Goal: Task Accomplishment & Management: Complete application form

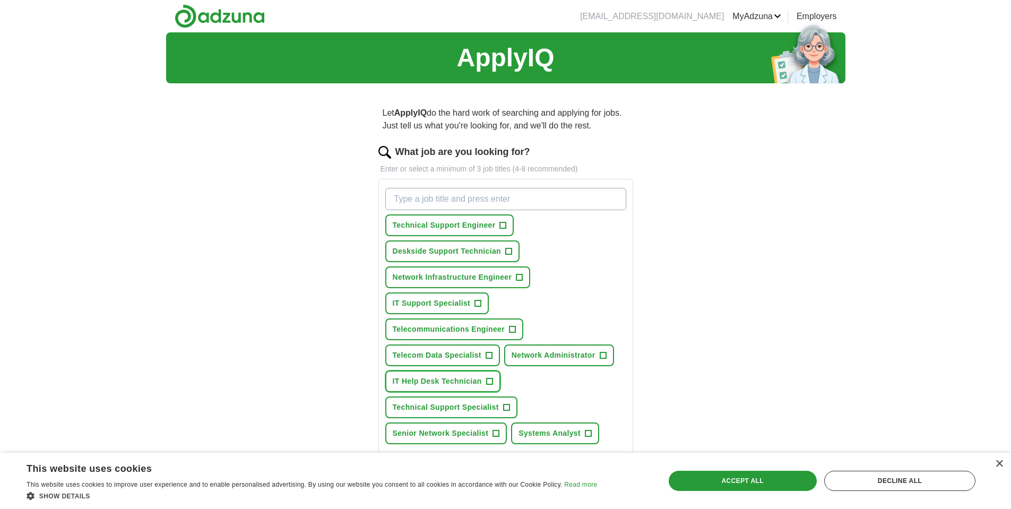
click at [489, 382] on span "+" at bounding box center [489, 381] width 6 height 8
click at [406, 201] on input "What job are you looking for?" at bounding box center [505, 199] width 241 height 22
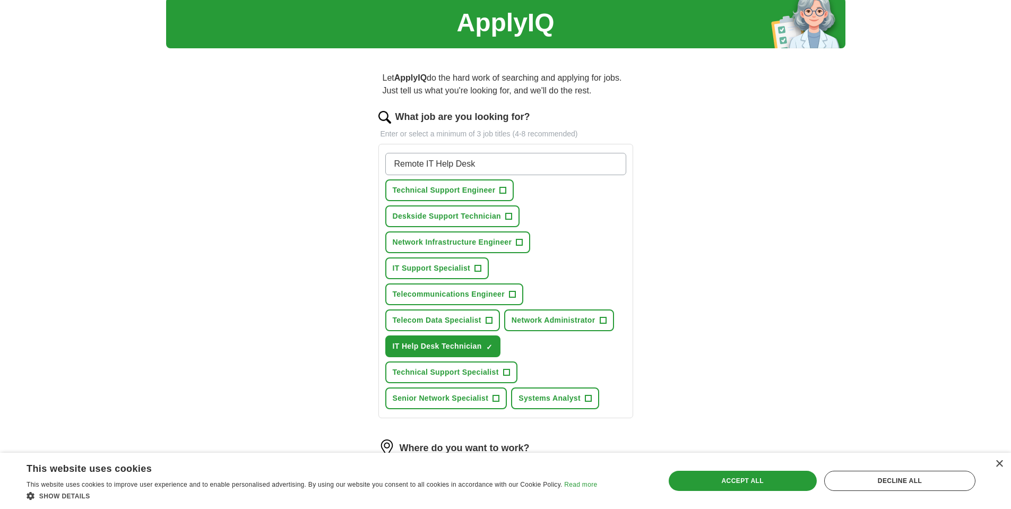
scroll to position [53, 0]
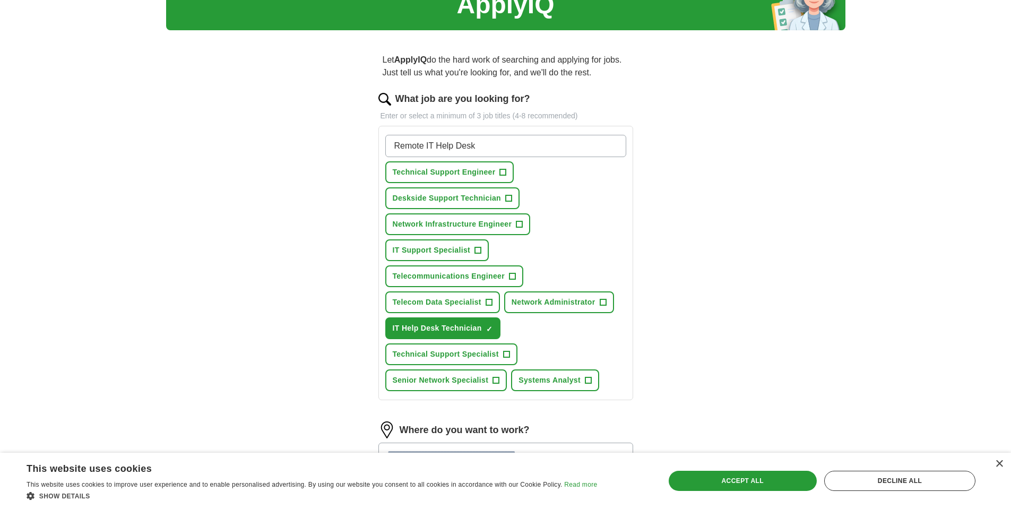
type input "Remote IT Help Desk"
click at [508, 198] on span "+" at bounding box center [508, 198] width 6 height 8
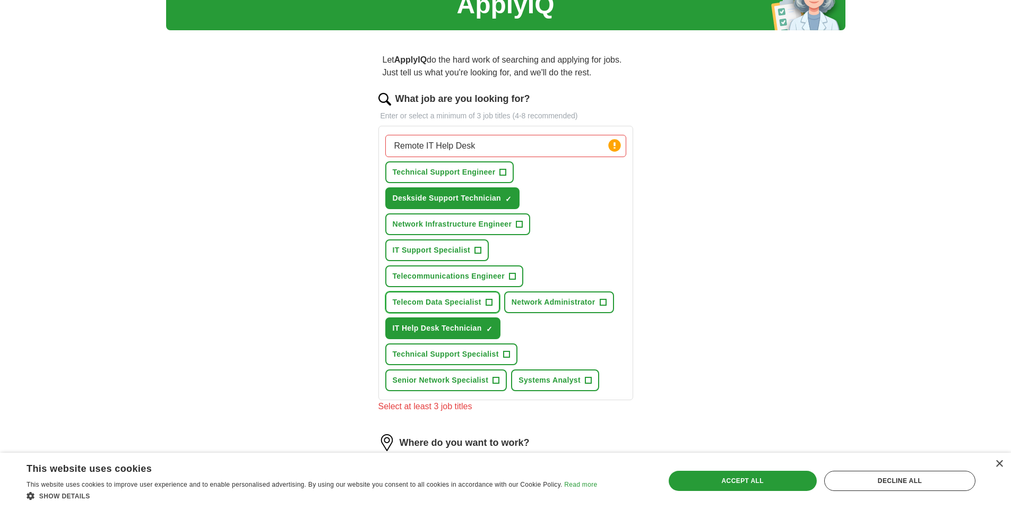
click at [490, 302] on span "+" at bounding box center [489, 302] width 6 height 8
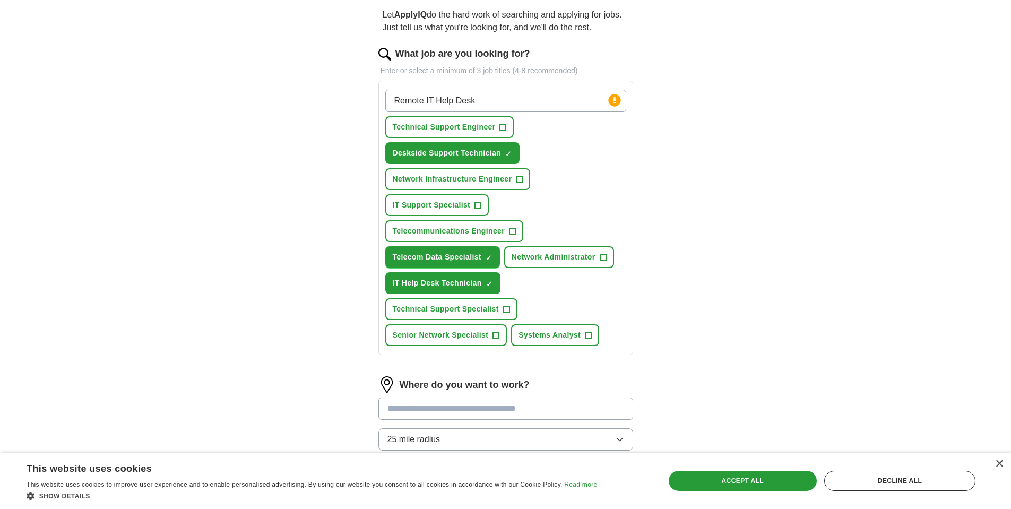
scroll to position [265, 0]
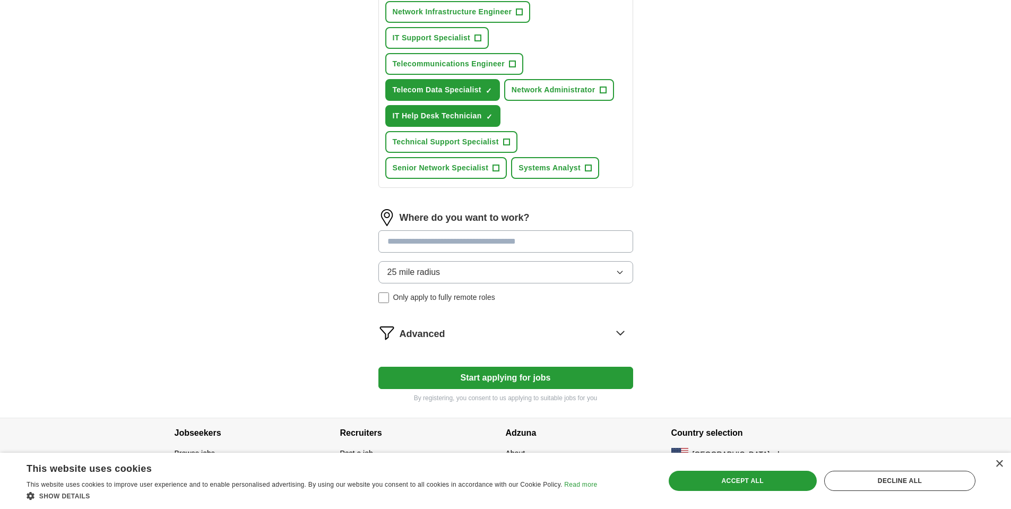
click at [527, 232] on input at bounding box center [505, 241] width 255 height 22
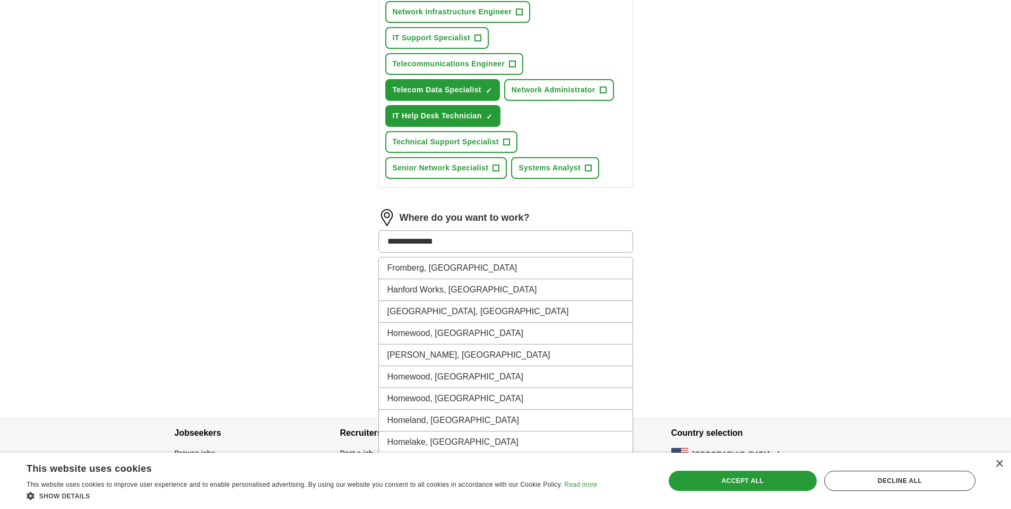
drag, startPoint x: 470, startPoint y: 238, endPoint x: 298, endPoint y: 241, distance: 172.5
click at [298, 241] on div "**********" at bounding box center [505, 92] width 679 height 651
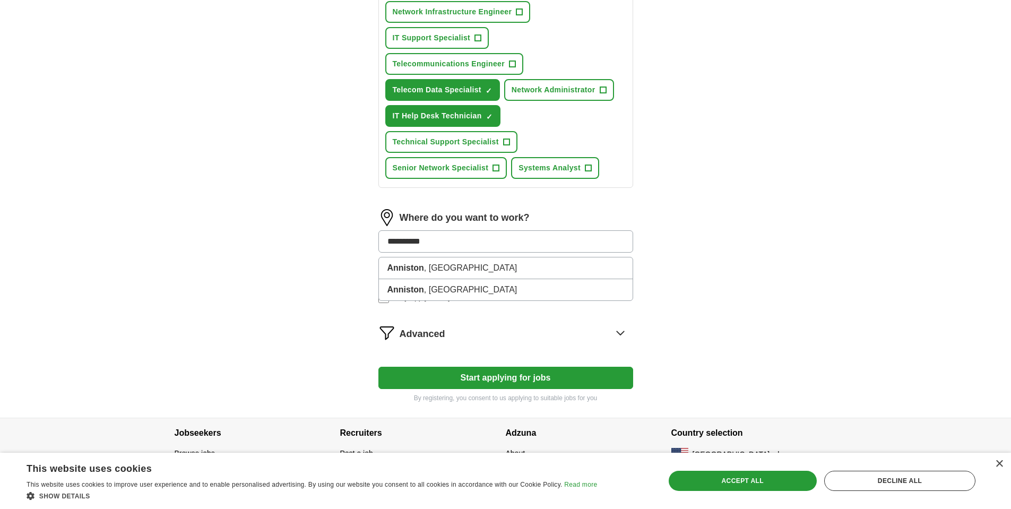
type input "**********"
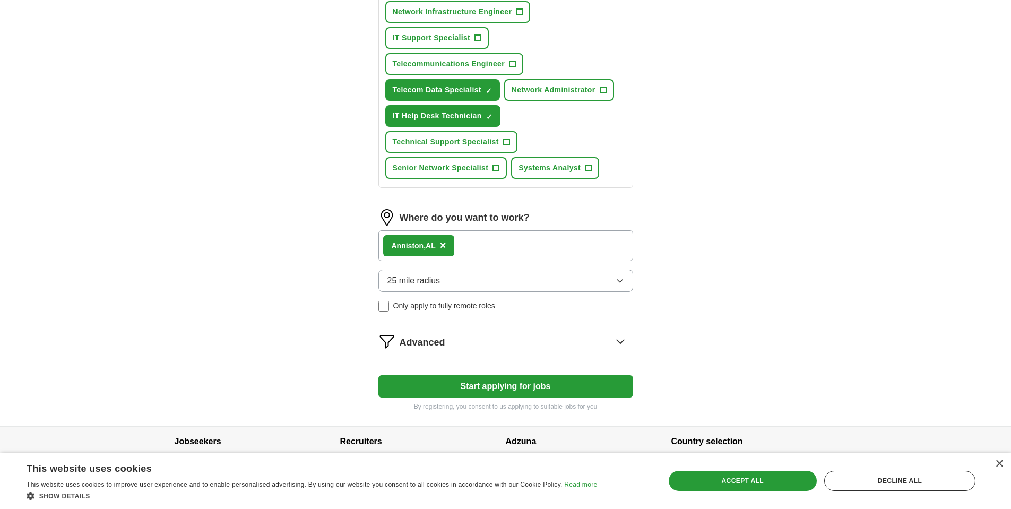
click at [423, 249] on strong "Anniston," at bounding box center [409, 245] width 34 height 8
click at [622, 280] on icon "button" at bounding box center [620, 280] width 8 height 8
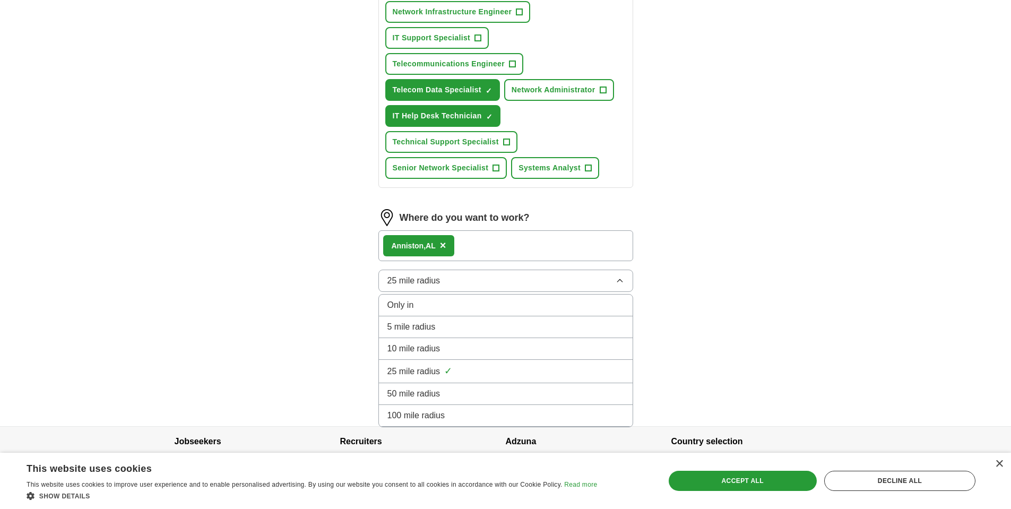
click at [422, 304] on div "Only in" at bounding box center [505, 305] width 237 height 13
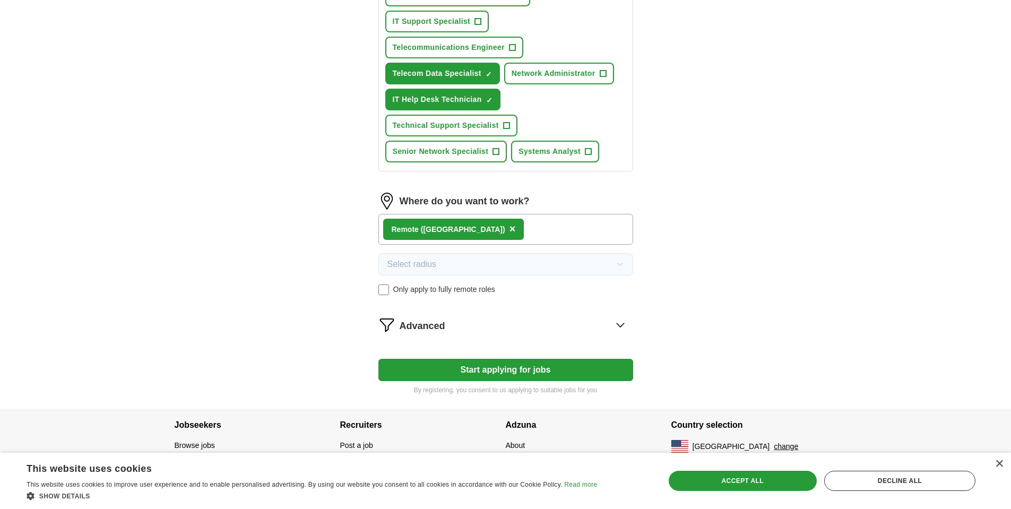
scroll to position [290, 0]
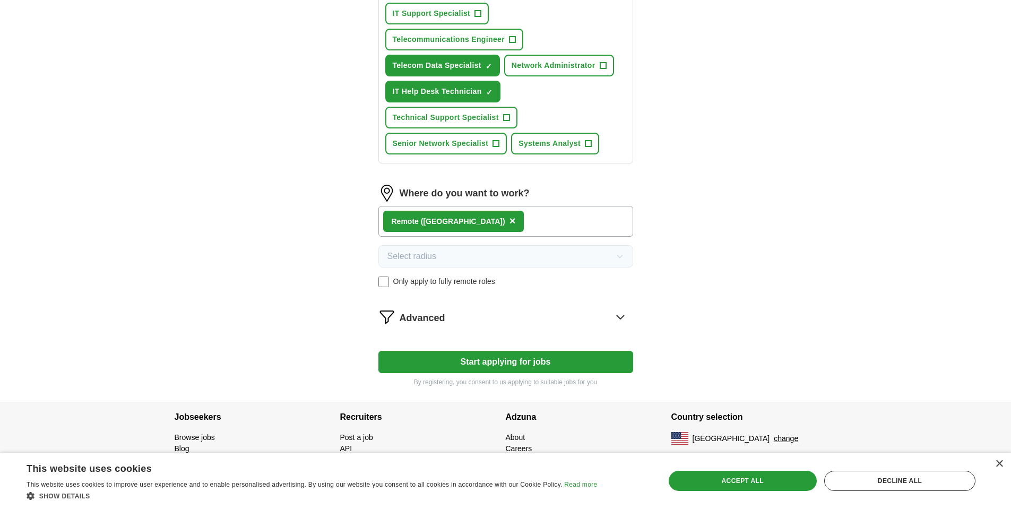
click at [518, 359] on button "Start applying for jobs" at bounding box center [505, 362] width 255 height 22
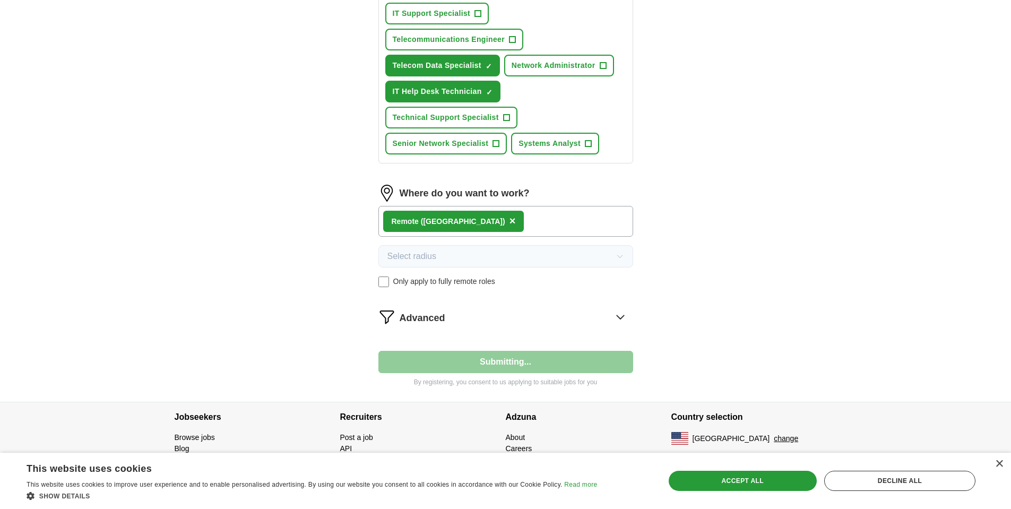
select select "**"
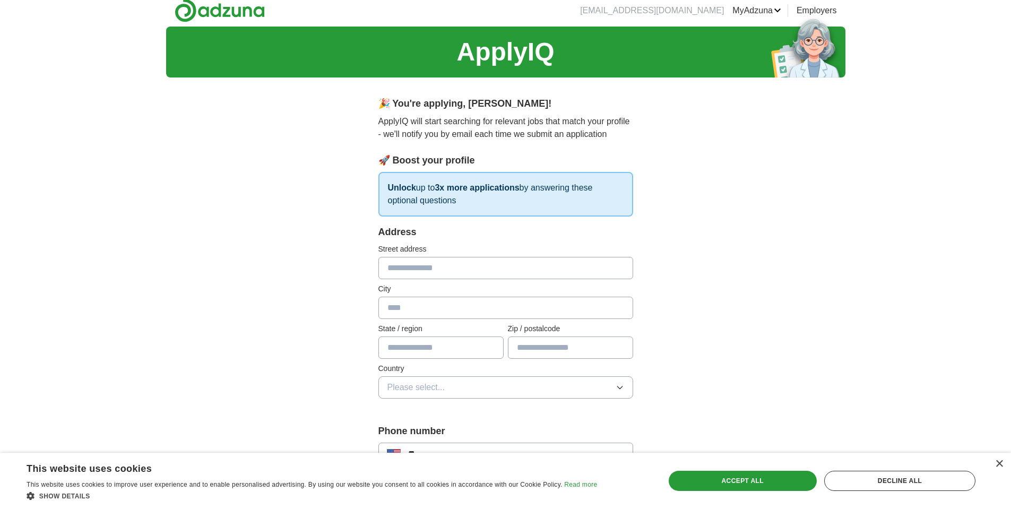
scroll to position [0, 0]
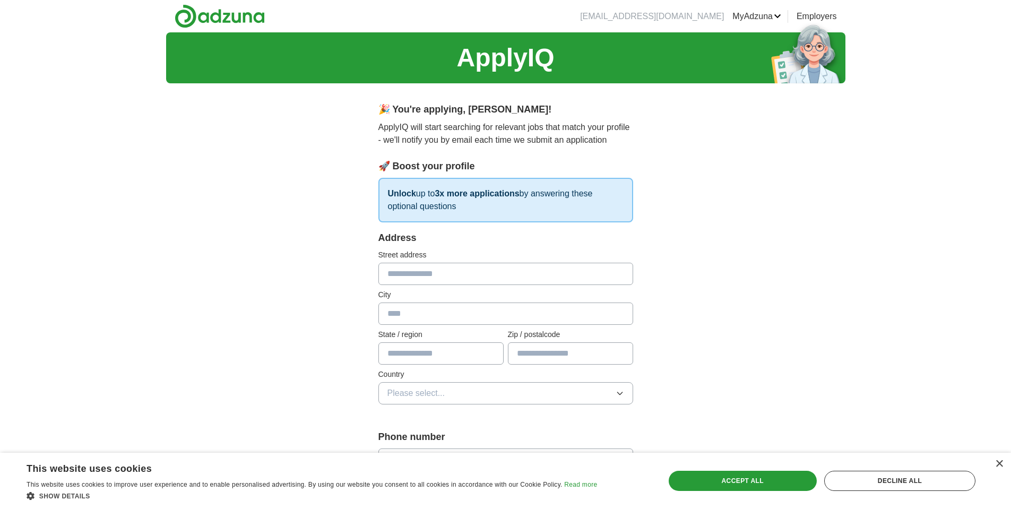
click at [442, 276] on input "text" at bounding box center [505, 274] width 255 height 22
type input "**********"
type input "********"
type input "**"
type input "*****"
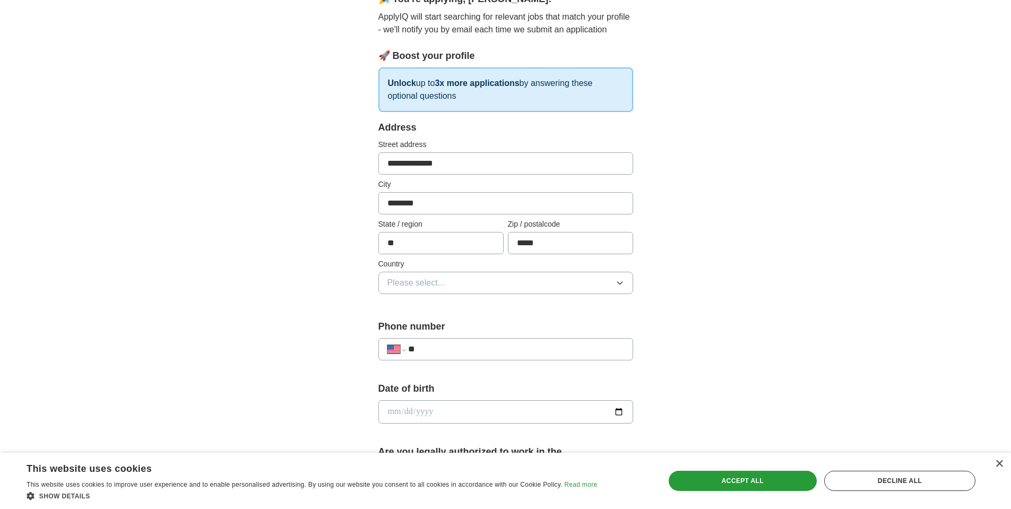
scroll to position [159, 0]
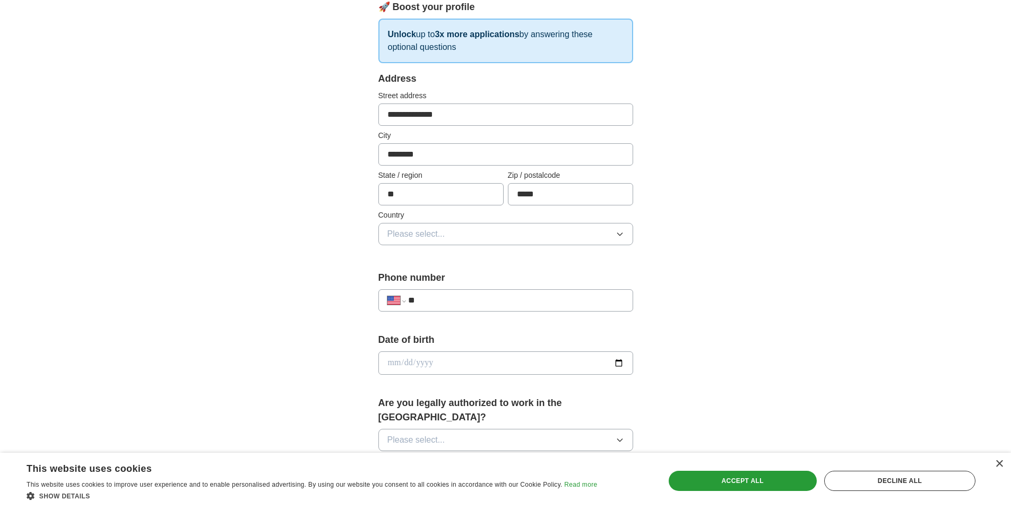
click at [472, 238] on button "Please select..." at bounding box center [505, 234] width 255 height 22
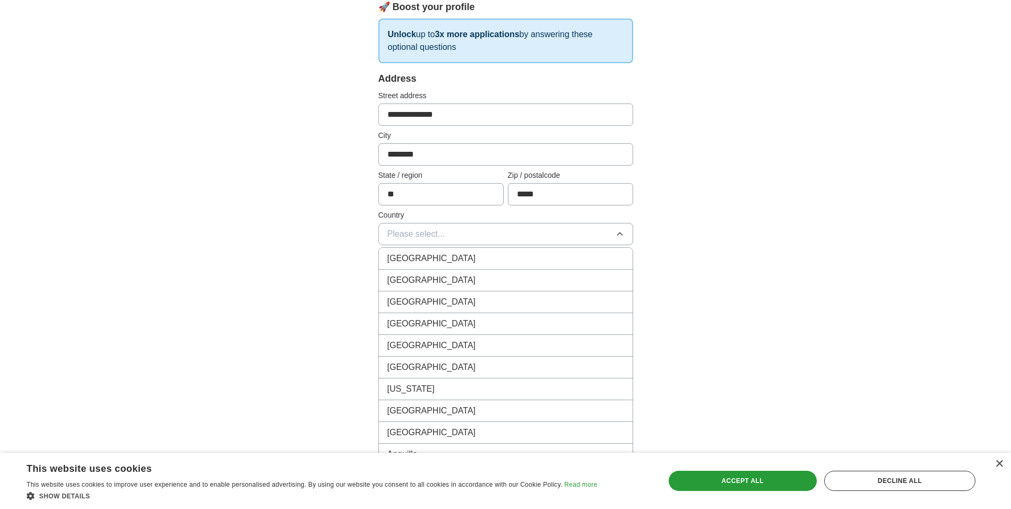
click at [444, 275] on div "United States" at bounding box center [505, 280] width 237 height 13
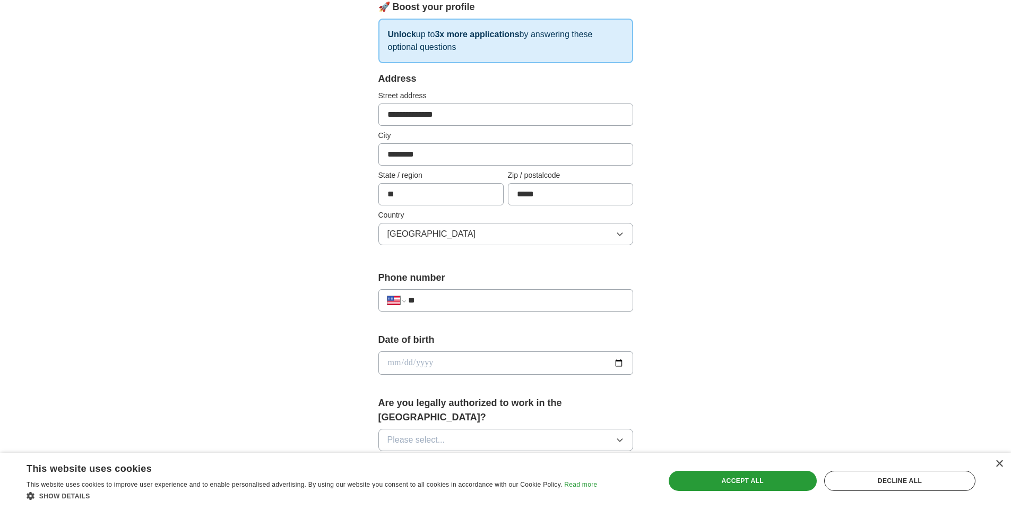
click at [488, 298] on input "**" at bounding box center [515, 300] width 215 height 13
type input "**********"
click at [618, 361] on input "date" at bounding box center [505, 362] width 255 height 23
click at [430, 365] on input "**********" at bounding box center [505, 362] width 255 height 23
type input "**********"
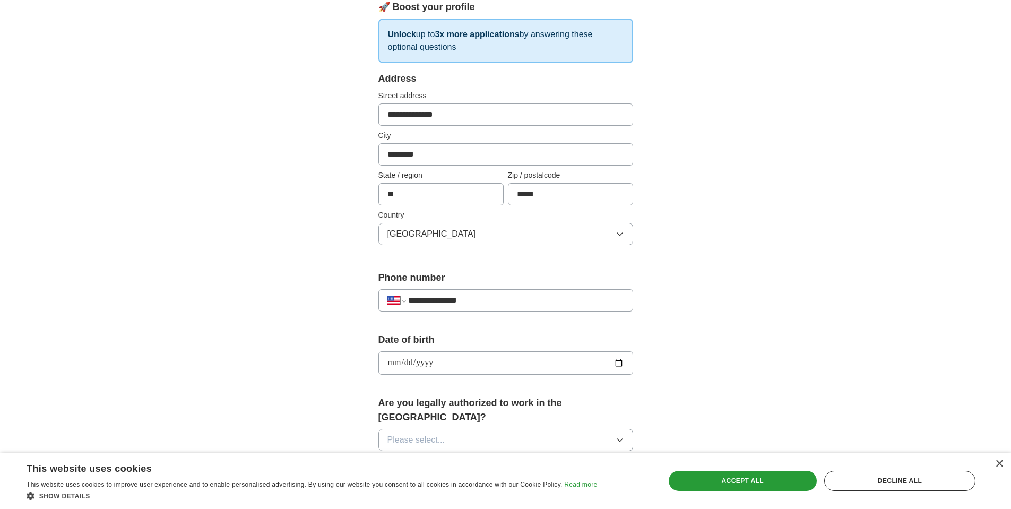
click at [532, 360] on input "**********" at bounding box center [505, 362] width 255 height 23
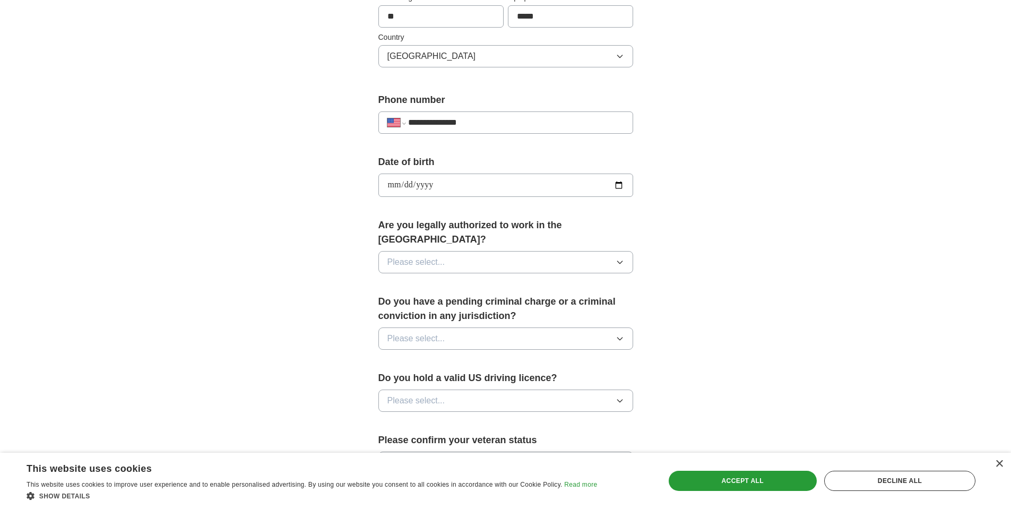
scroll to position [371, 0]
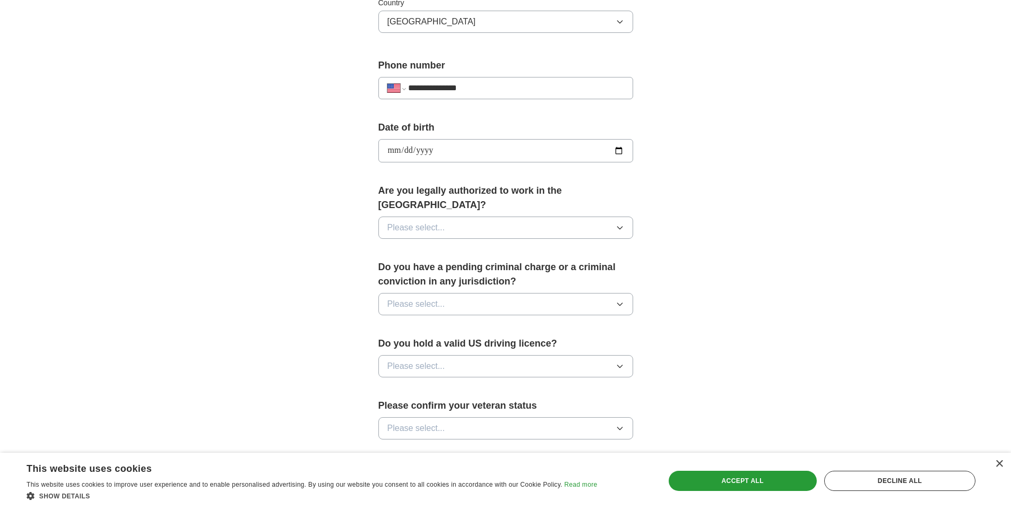
click at [619, 223] on icon "button" at bounding box center [620, 227] width 8 height 8
click at [434, 246] on div "Yes" at bounding box center [505, 252] width 237 height 13
click at [624, 300] on icon "button" at bounding box center [620, 304] width 8 height 8
click at [392, 344] on span "No" at bounding box center [392, 350] width 11 height 13
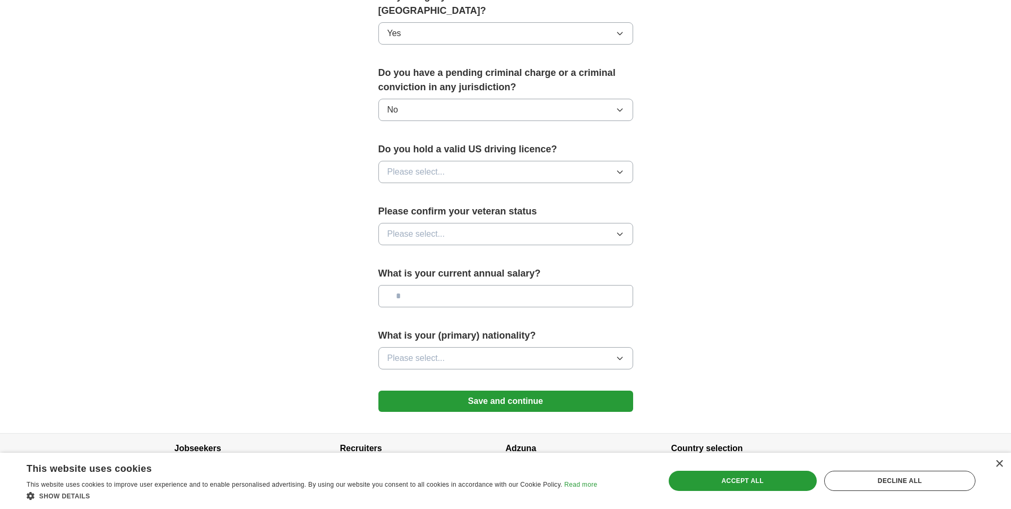
scroll to position [583, 0]
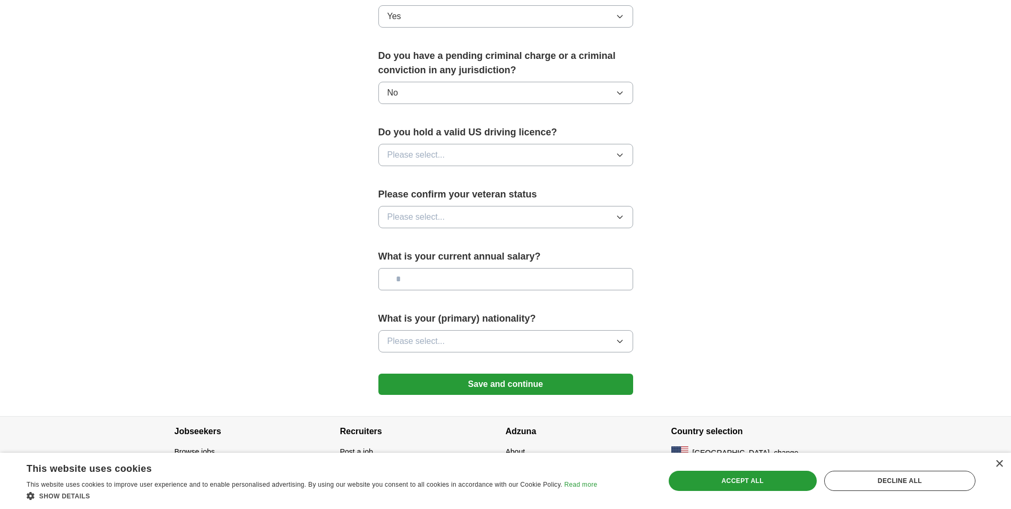
click at [622, 151] on icon "button" at bounding box center [620, 155] width 8 height 8
click at [604, 173] on div "Yes" at bounding box center [505, 179] width 237 height 13
click at [625, 206] on button "Please select..." at bounding box center [505, 217] width 255 height 22
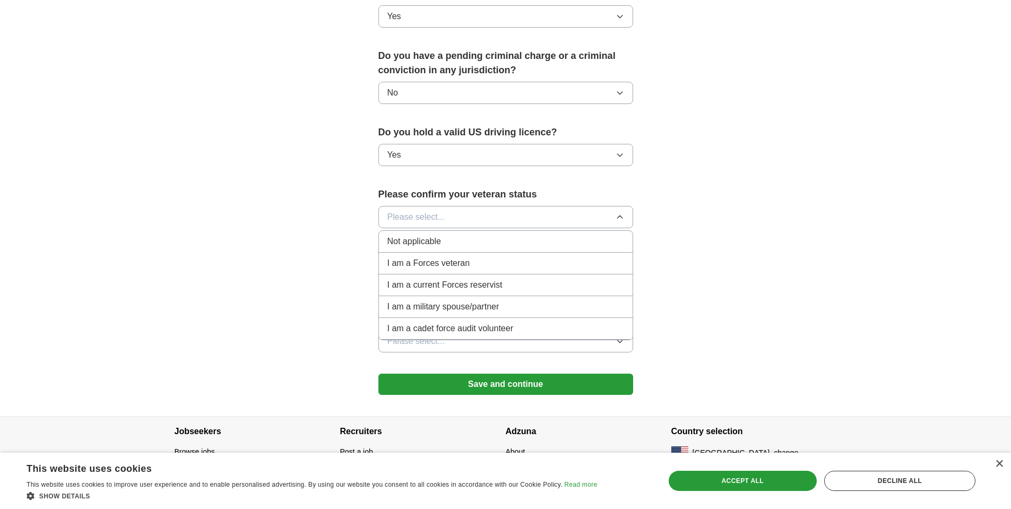
click at [430, 235] on span "Not applicable" at bounding box center [414, 241] width 54 height 13
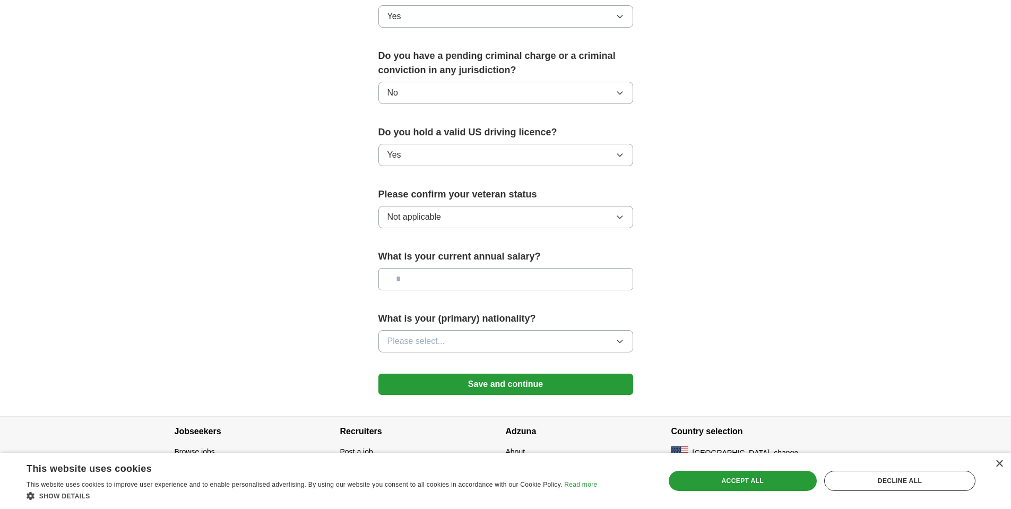
click at [546, 269] on input "text" at bounding box center [505, 279] width 255 height 22
click at [620, 340] on icon "button" at bounding box center [619, 341] width 5 height 3
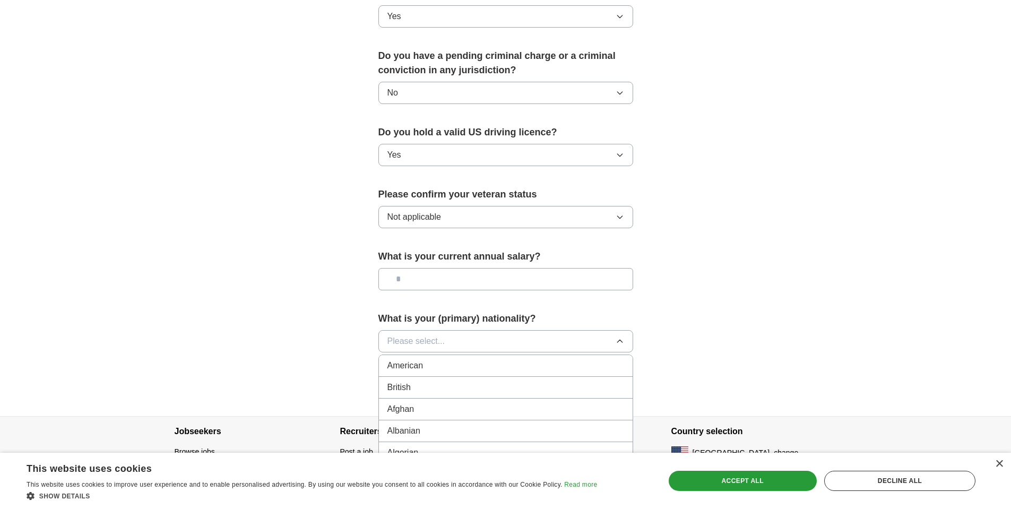
click at [515, 359] on div "American" at bounding box center [505, 365] width 237 height 13
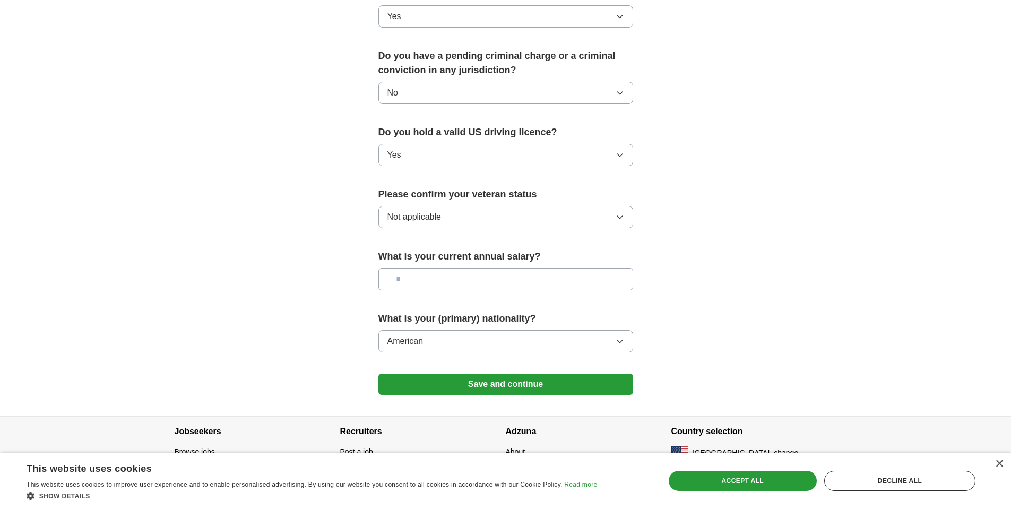
click at [504, 374] on button "Save and continue" at bounding box center [505, 384] width 255 height 21
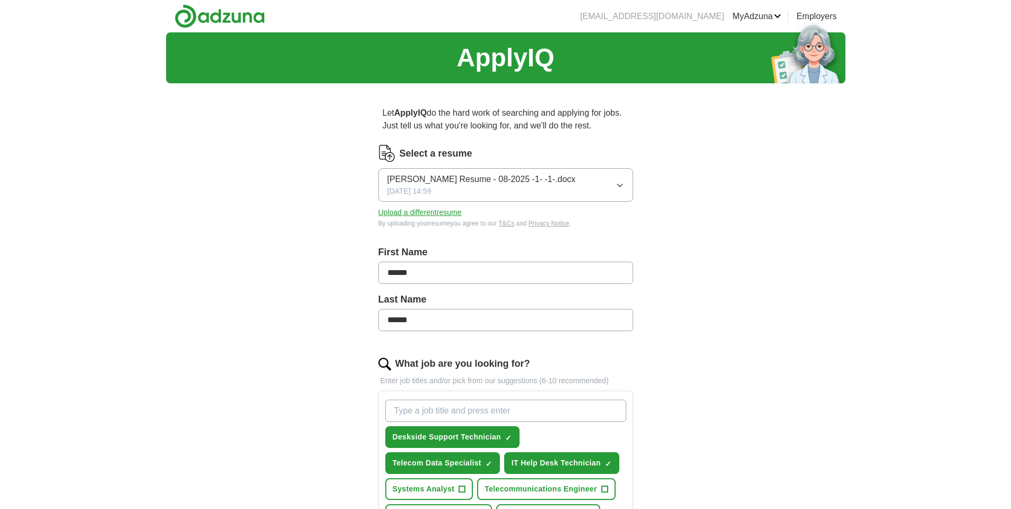
click at [425, 212] on button "Upload a different resume" at bounding box center [419, 212] width 83 height 11
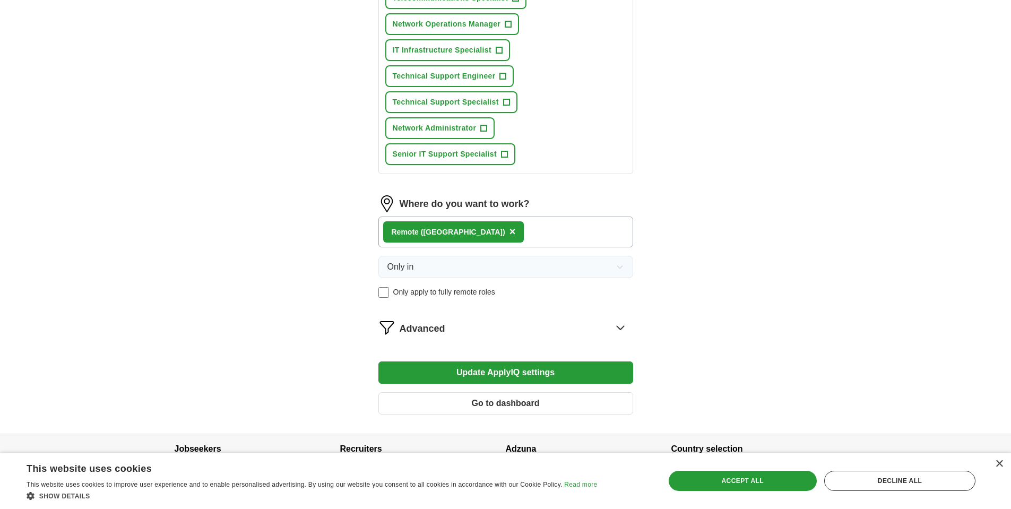
scroll to position [575, 0]
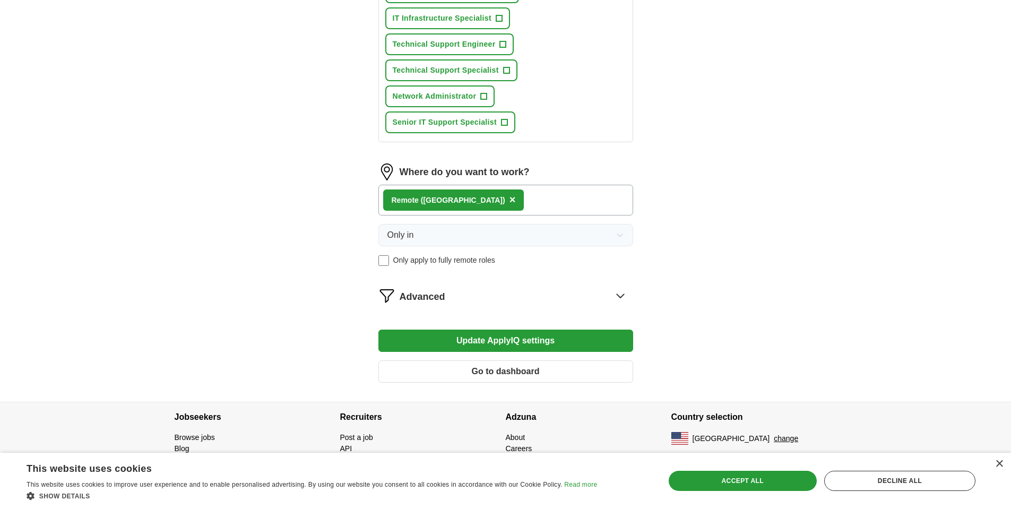
click at [622, 294] on icon at bounding box center [620, 295] width 17 height 17
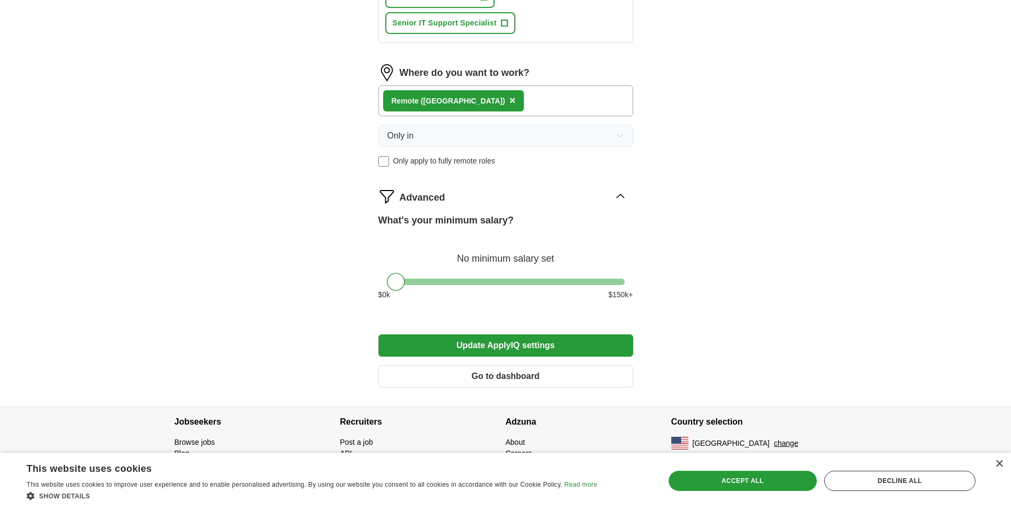
scroll to position [679, 0]
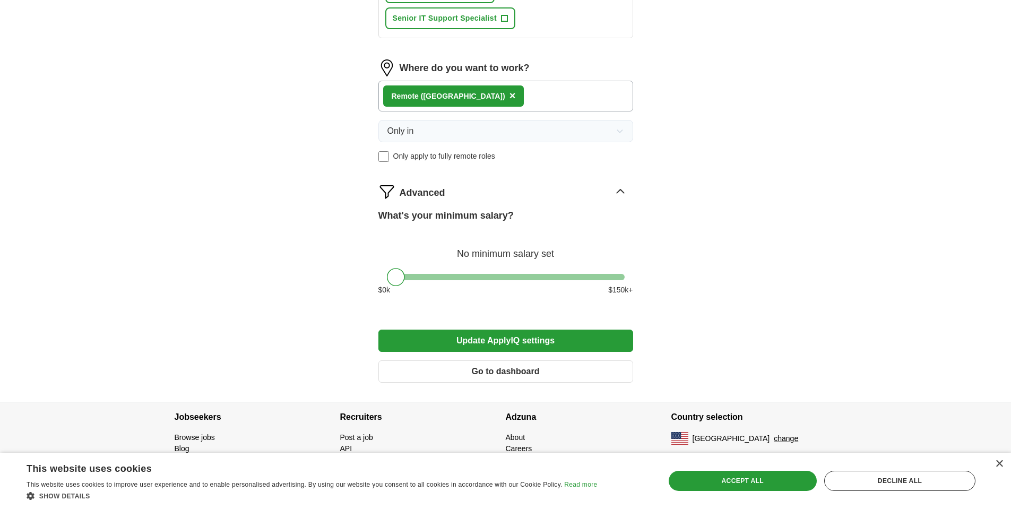
click at [475, 277] on div at bounding box center [506, 277] width 238 height 6
drag, startPoint x: 475, startPoint y: 277, endPoint x: 451, endPoint y: 281, distance: 24.8
click at [451, 281] on div at bounding box center [452, 277] width 18 height 18
click at [514, 340] on button "Update ApplyIQ settings" at bounding box center [505, 341] width 255 height 22
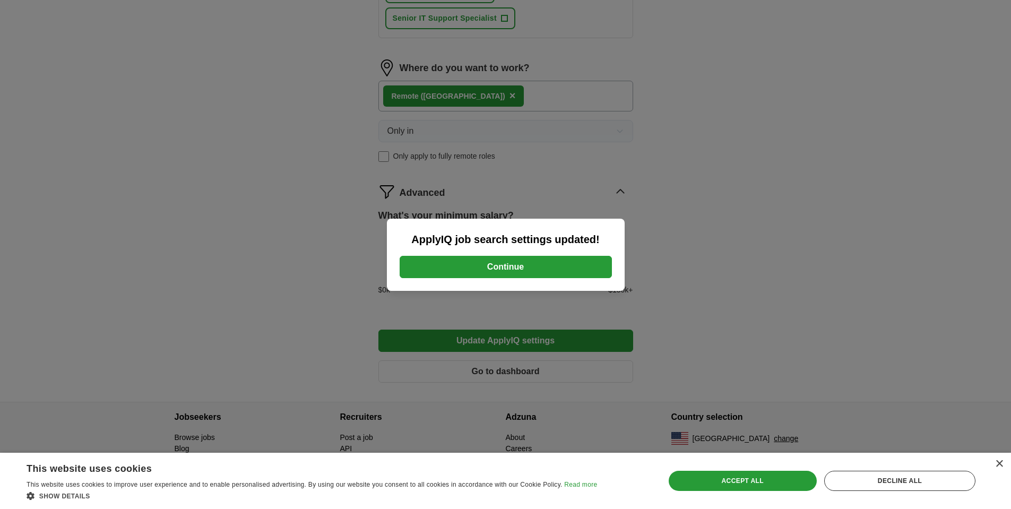
click at [505, 268] on button "Continue" at bounding box center [506, 267] width 212 height 22
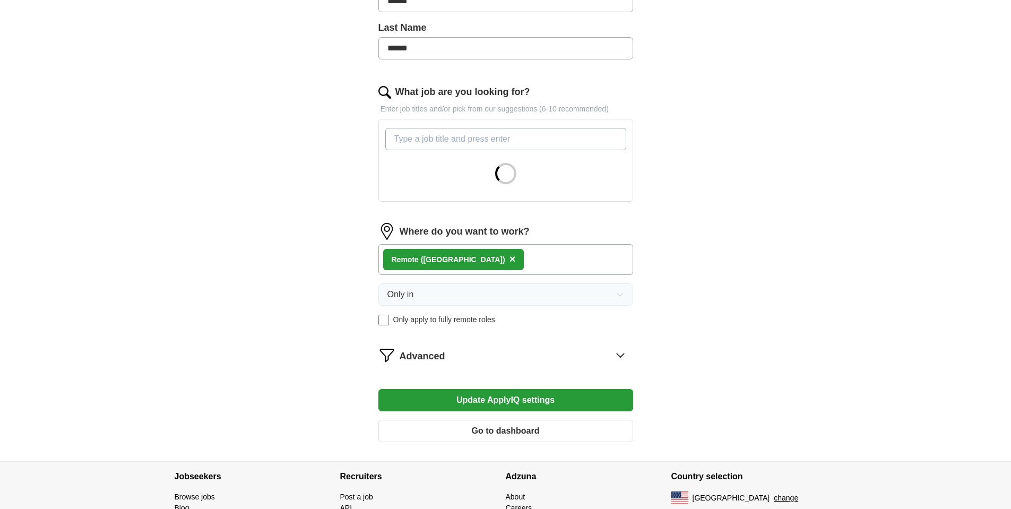
scroll to position [331, 0]
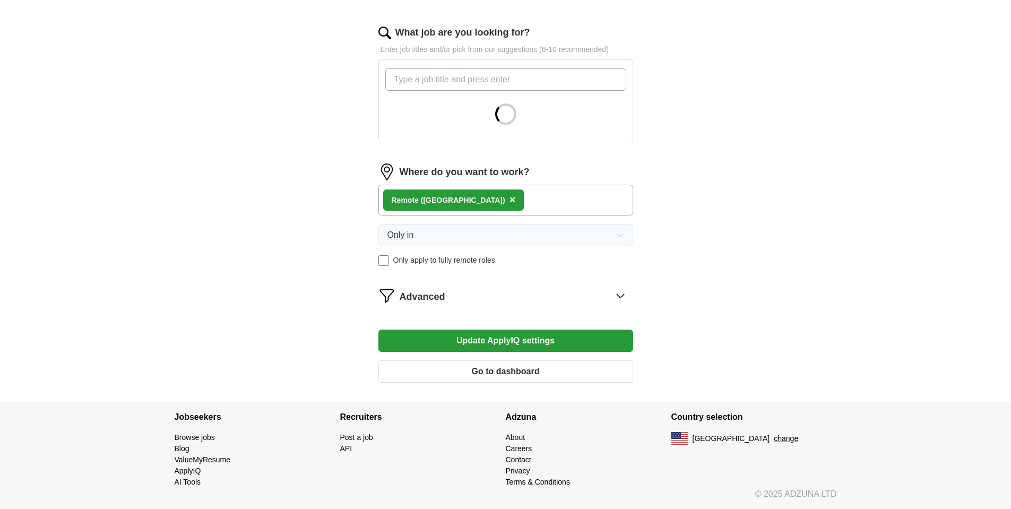
click at [620, 295] on icon at bounding box center [620, 295] width 17 height 17
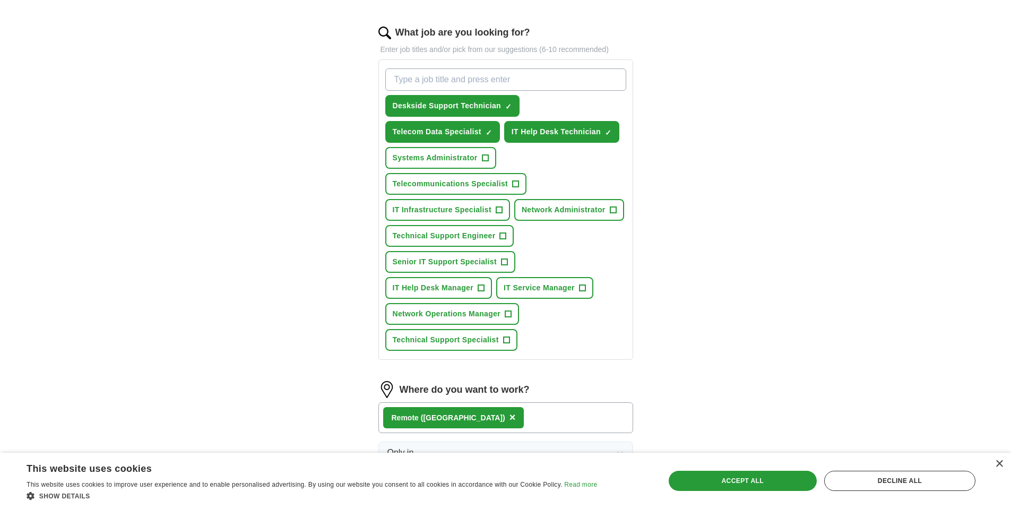
drag, startPoint x: 455, startPoint y: 378, endPoint x: 441, endPoint y: 380, distance: 14.5
click at [441, 380] on form "Select a resume [PERSON_NAME].docx [DATE] 14:48 Upload a different resume By up…" at bounding box center [505, 263] width 255 height 899
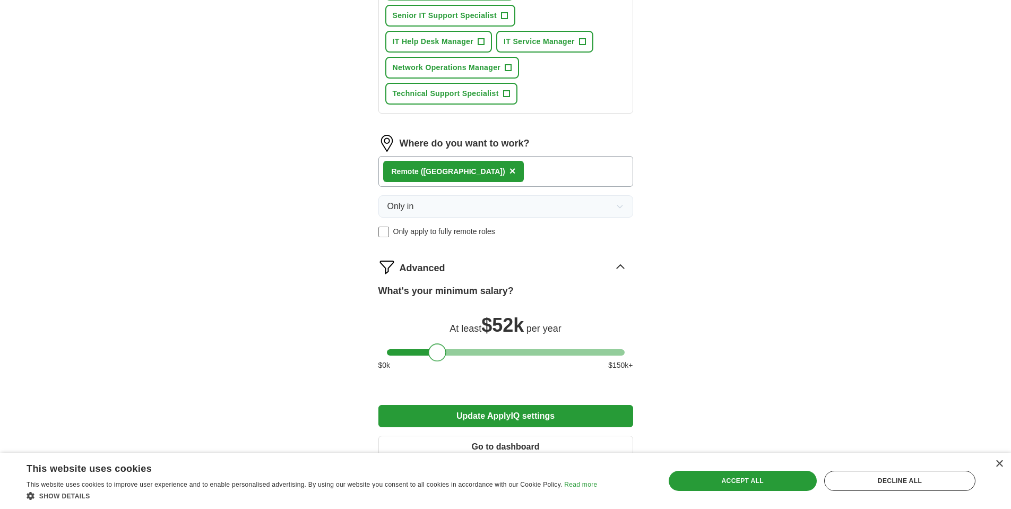
scroll to position [653, 0]
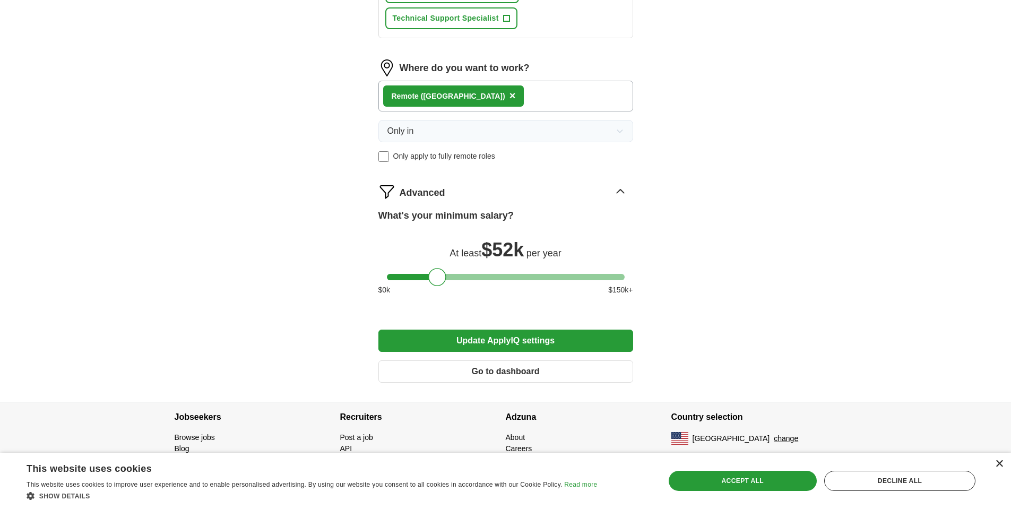
click at [998, 464] on div "×" at bounding box center [999, 464] width 8 height 8
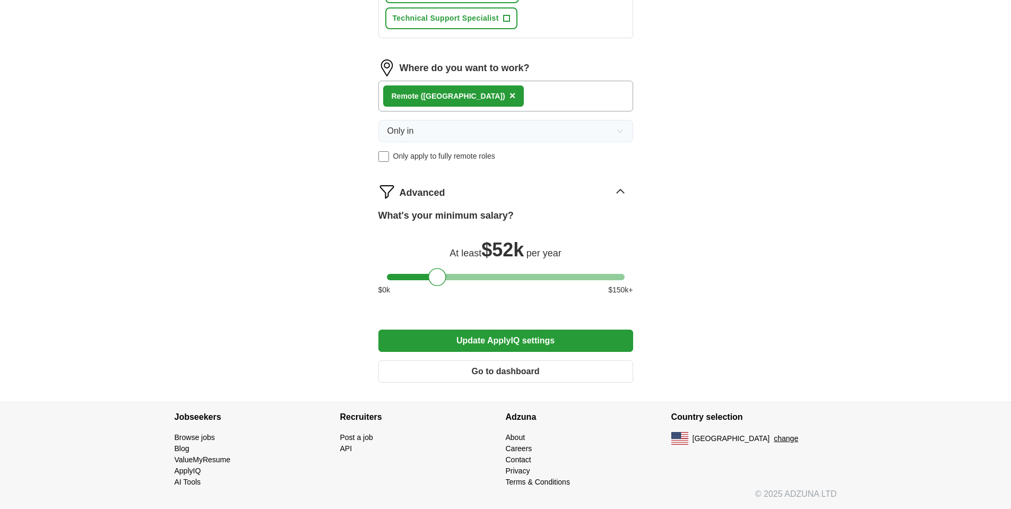
click at [497, 339] on button "Update ApplyIQ settings" at bounding box center [505, 341] width 255 height 22
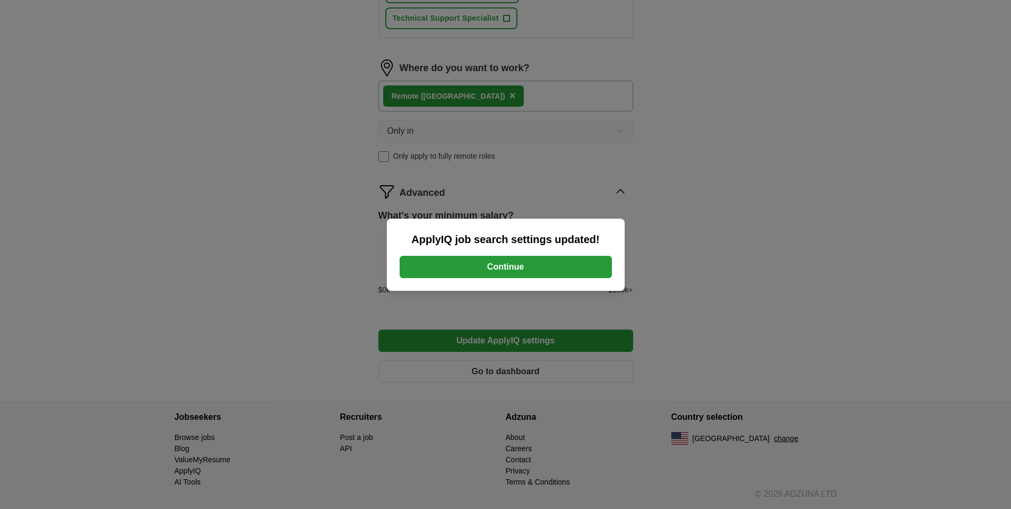
click at [506, 265] on button "Continue" at bounding box center [506, 267] width 212 height 22
